Goal: Find contact information: Find contact information

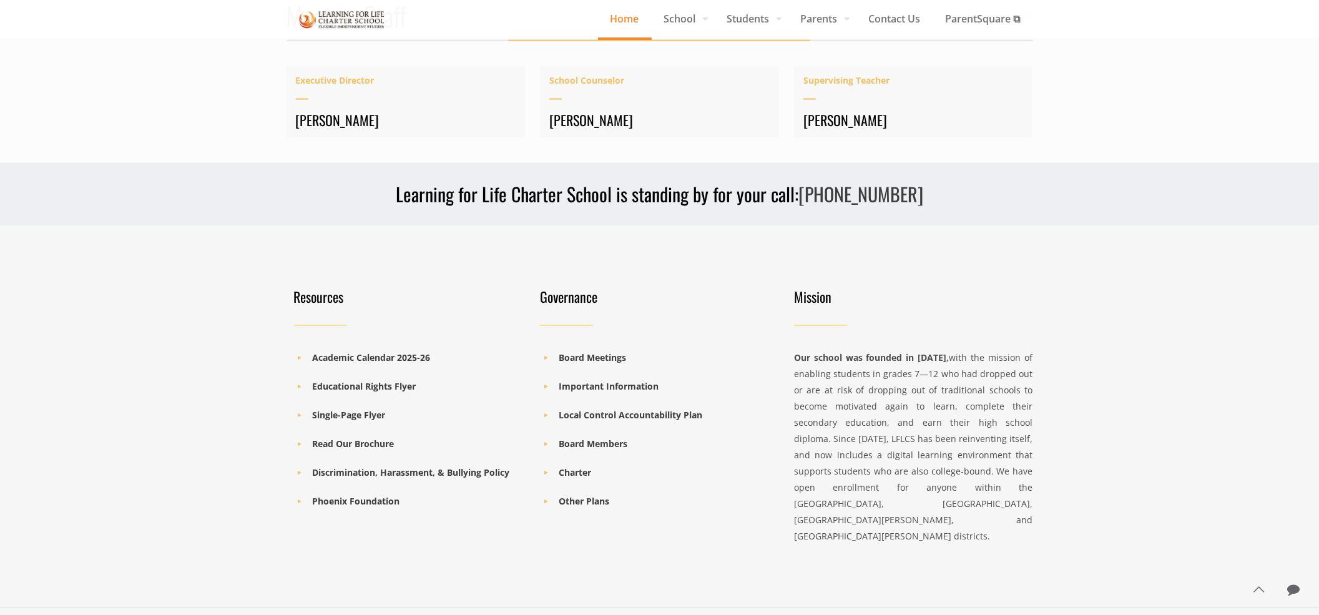
scroll to position [1716, 0]
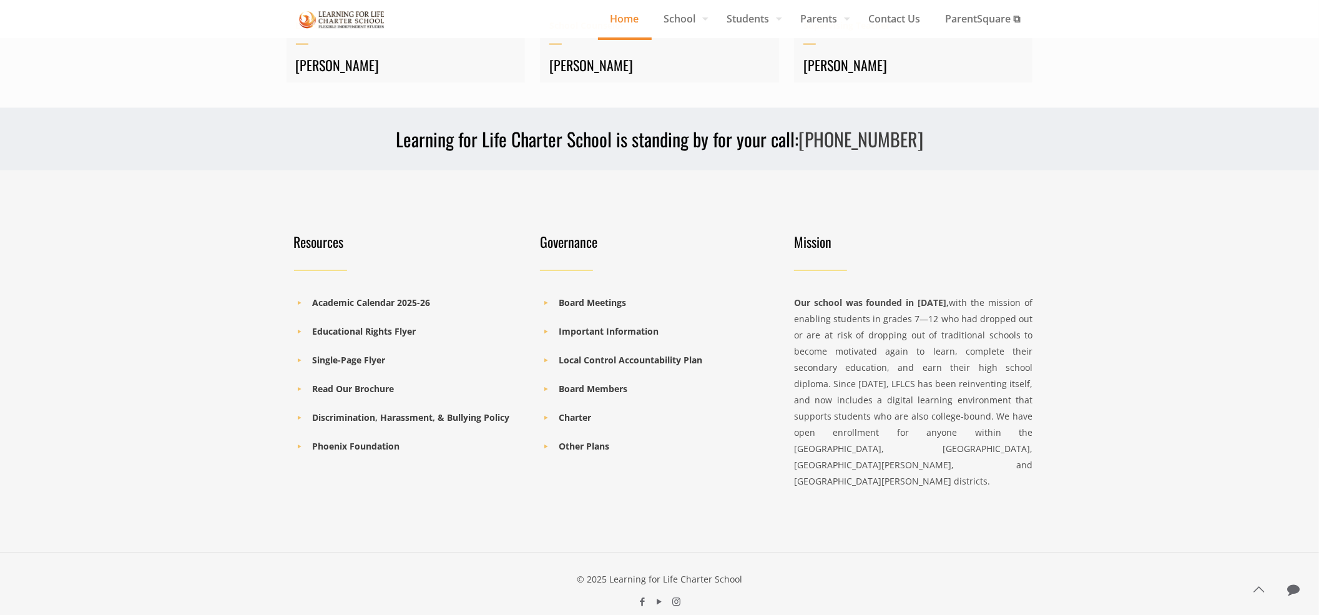
click at [443, 147] on h3 "Learning for Life Charter School is standing by for your call: [PHONE_NUMBER]" at bounding box center [660, 139] width 747 height 25
click at [605, 140] on h3 "Learning for Life Charter School is standing by for your call: [PHONE_NUMBER]" at bounding box center [660, 139] width 747 height 25
copy h3 "Learning for Life Charter School"
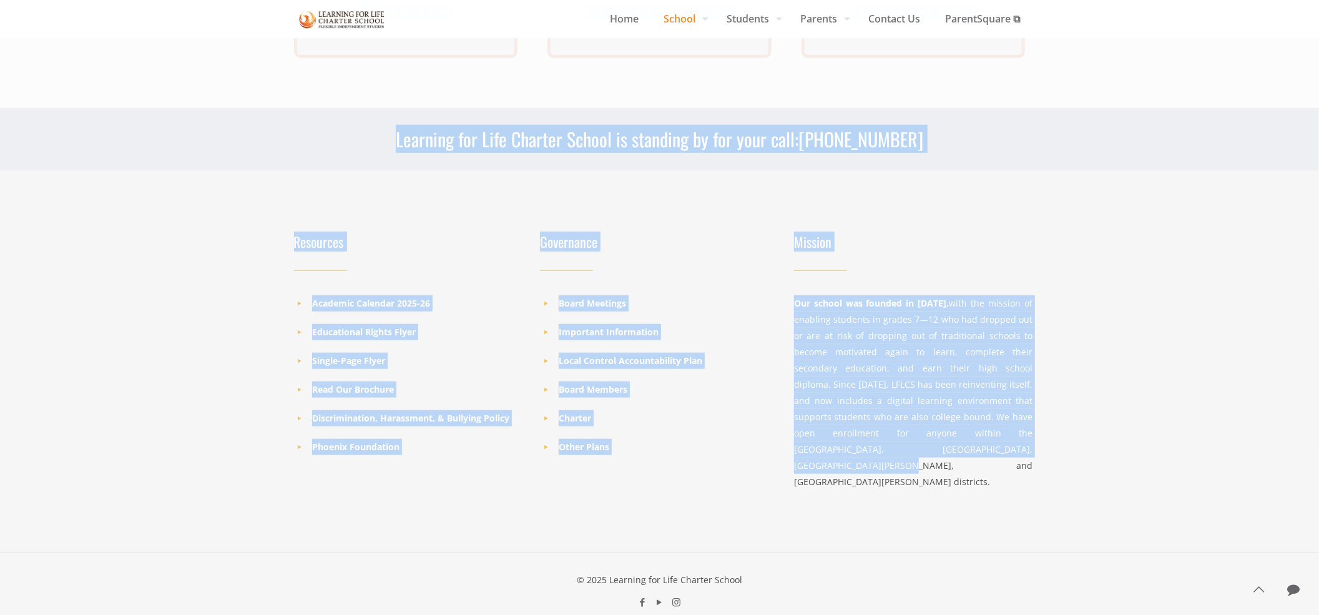
drag, startPoint x: 326, startPoint y: 215, endPoint x: 1024, endPoint y: 474, distance: 745.3
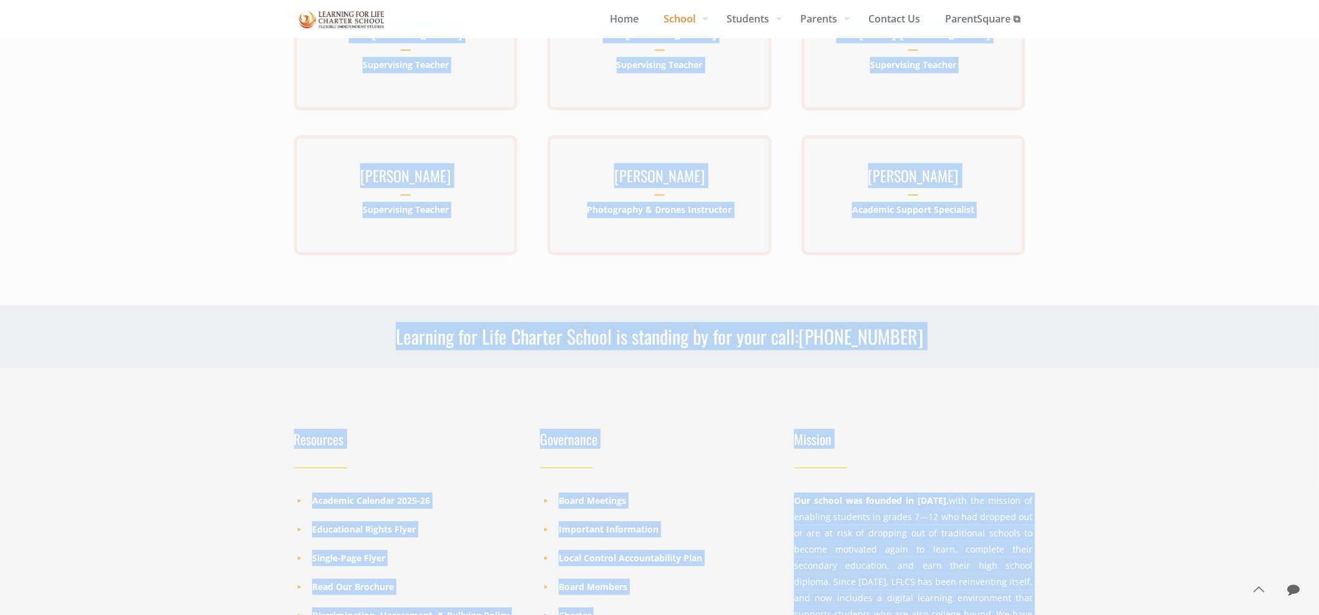
scroll to position [407, 0]
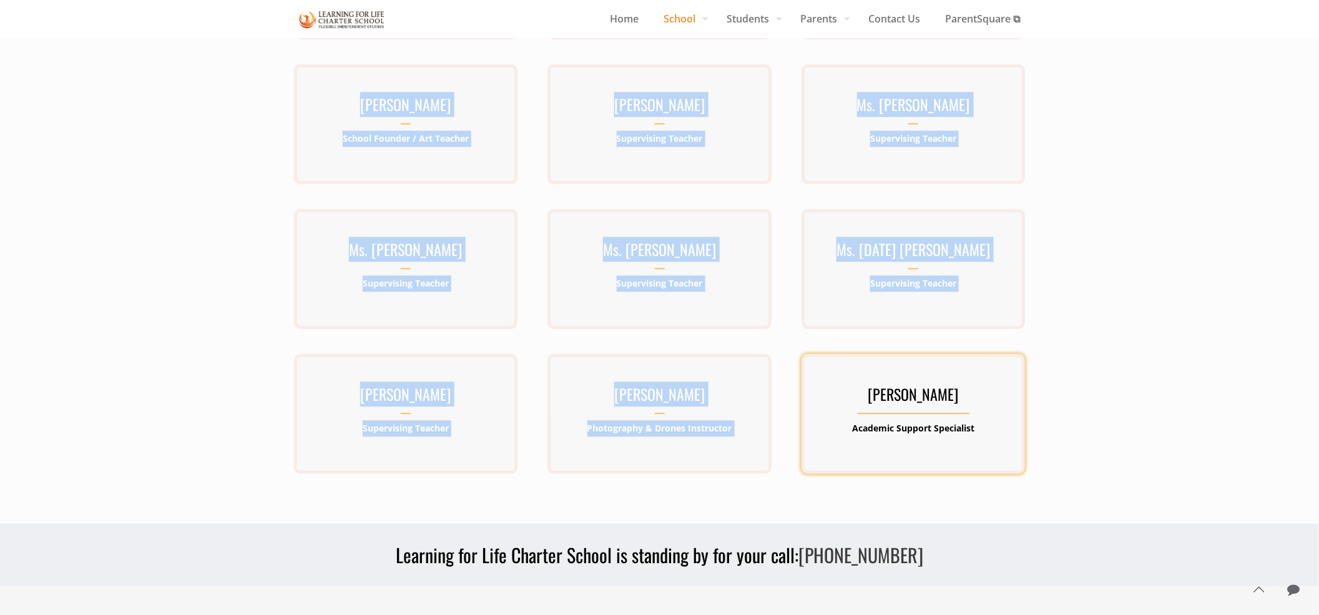
click at [1011, 446] on div "Ms. Shelby Marcuson Academic Support Specialist" at bounding box center [913, 414] width 223 height 120
drag, startPoint x: 1063, startPoint y: 435, endPoint x: 980, endPoint y: 437, distance: 82.4
click at [980, 437] on div "Mr. Kenneth Lawrence-Emanuel Executive Director Kenneth Lawrence-Emanuel has be…" at bounding box center [659, 137] width 1319 height 774
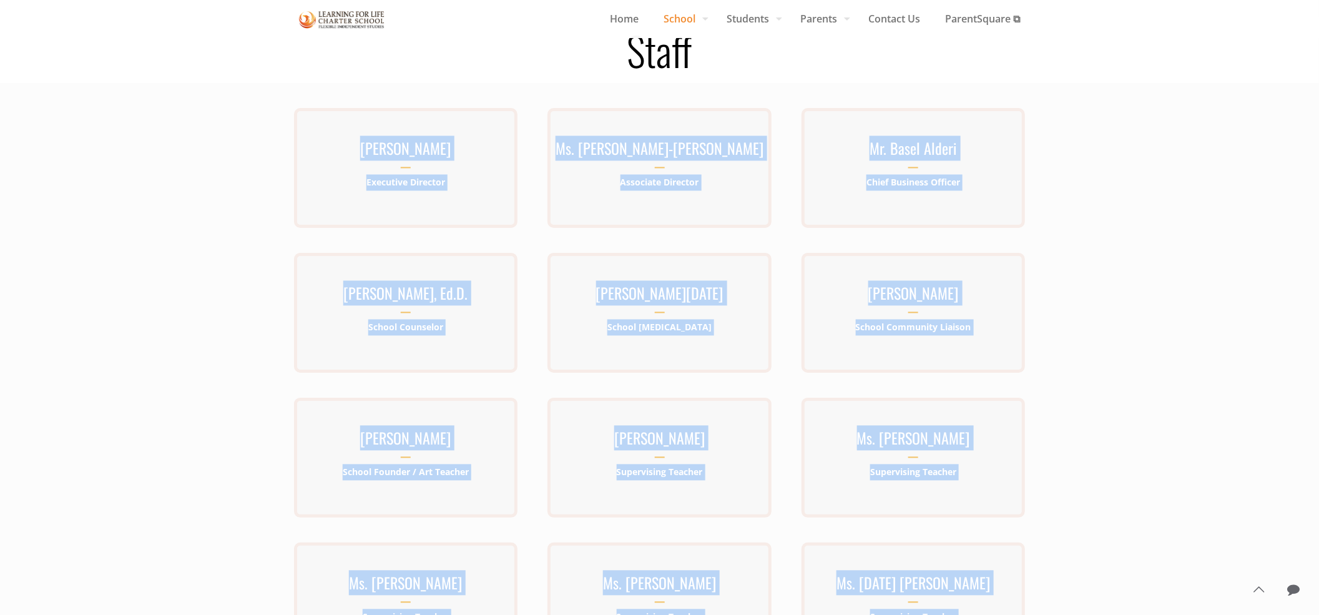
scroll to position [0, 0]
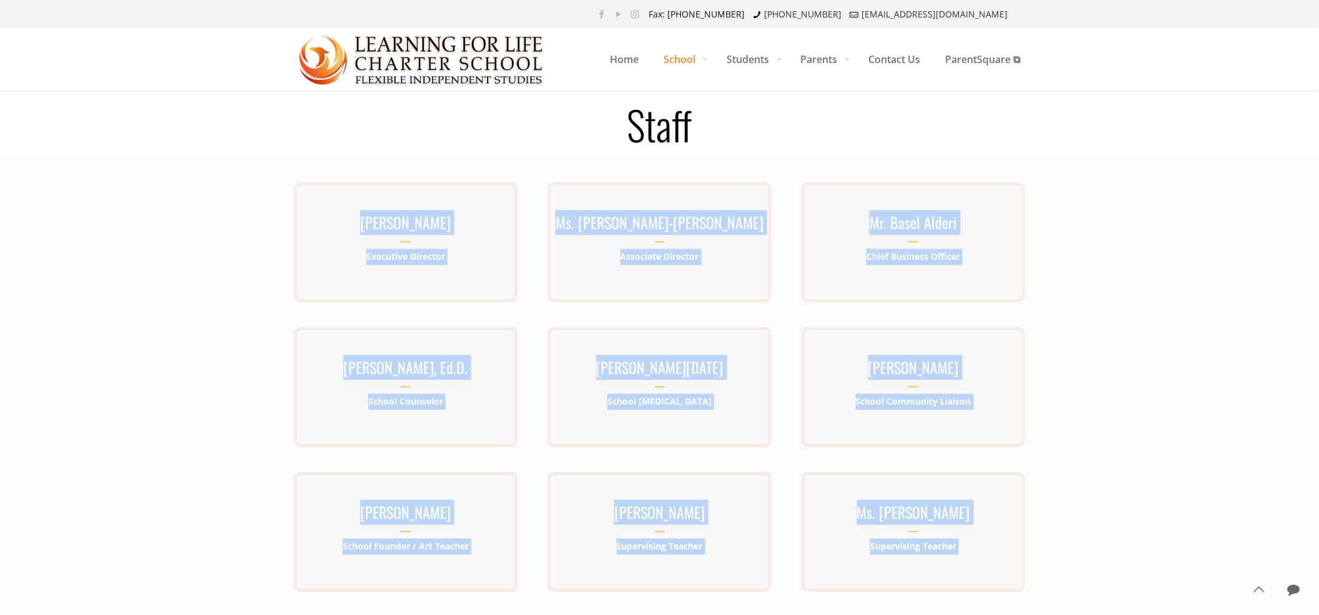
copy div "Mr. Kenneth Lawrence-Emanuel Executive Director Kenneth Lawrence-Emanuel has be…"
